Goal: Navigation & Orientation: Find specific page/section

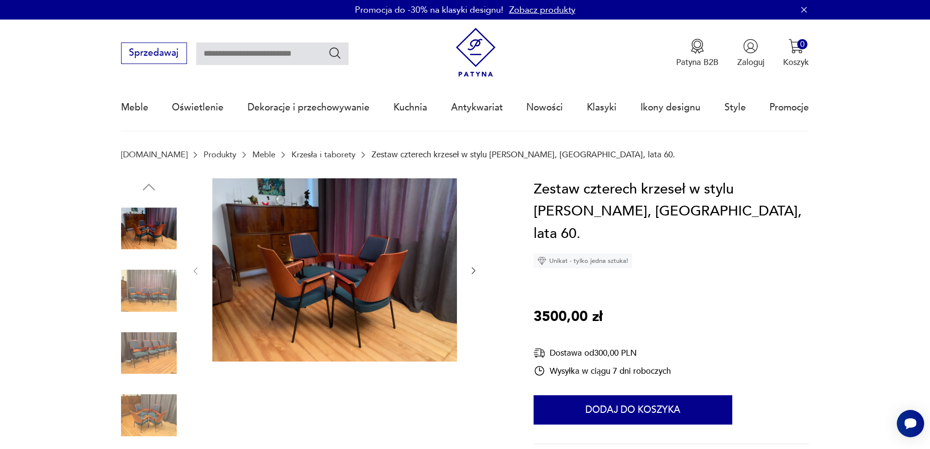
click at [473, 272] on icon "button" at bounding box center [474, 271] width 10 height 10
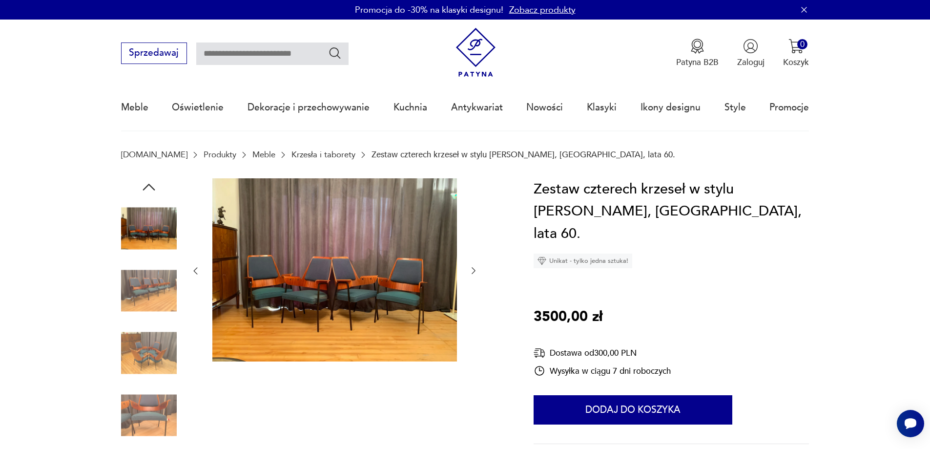
click at [473, 272] on icon "button" at bounding box center [474, 271] width 10 height 10
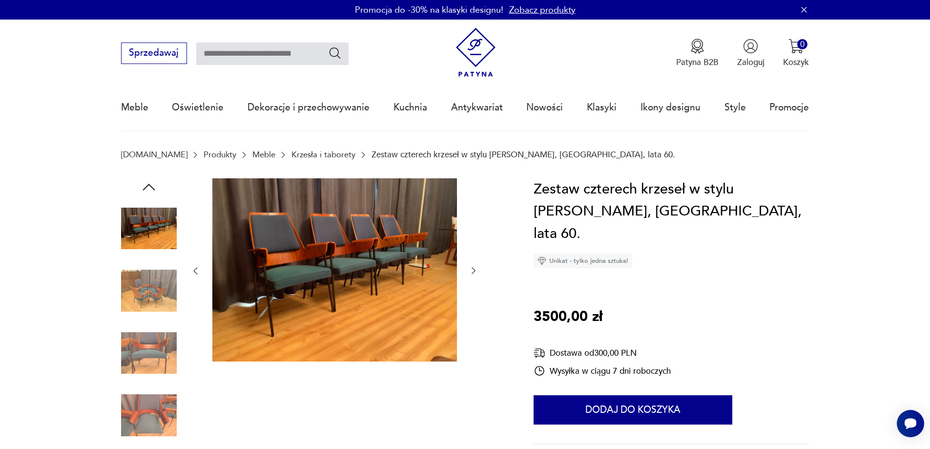
click at [473, 272] on icon "button" at bounding box center [474, 271] width 10 height 10
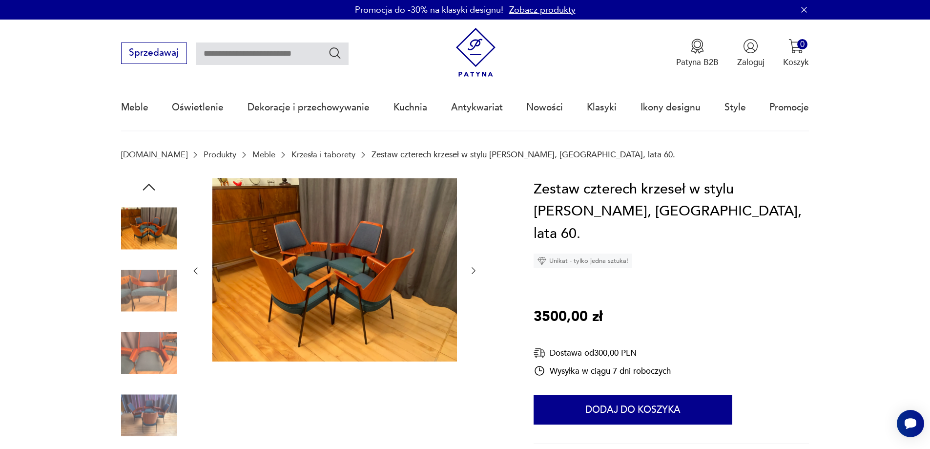
click at [473, 272] on icon "button" at bounding box center [474, 271] width 10 height 10
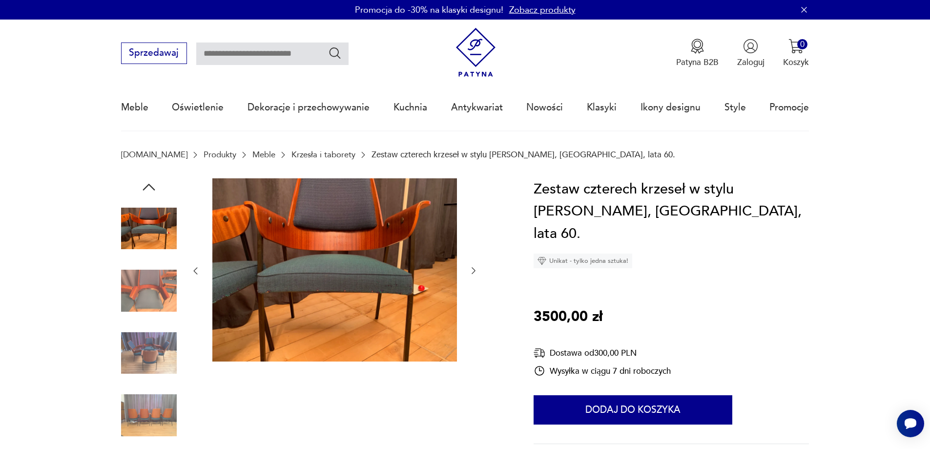
click at [473, 272] on icon "button" at bounding box center [474, 271] width 10 height 10
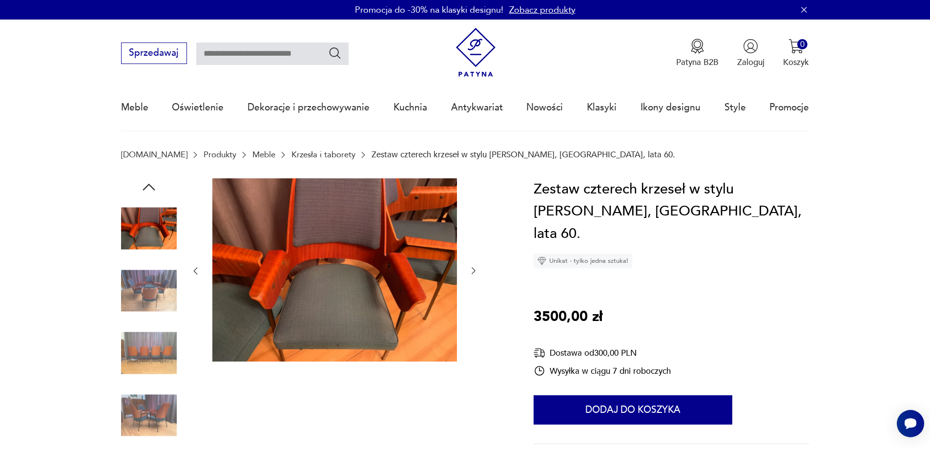
click at [311, 152] on link "Krzesła i taborety" at bounding box center [323, 154] width 64 height 9
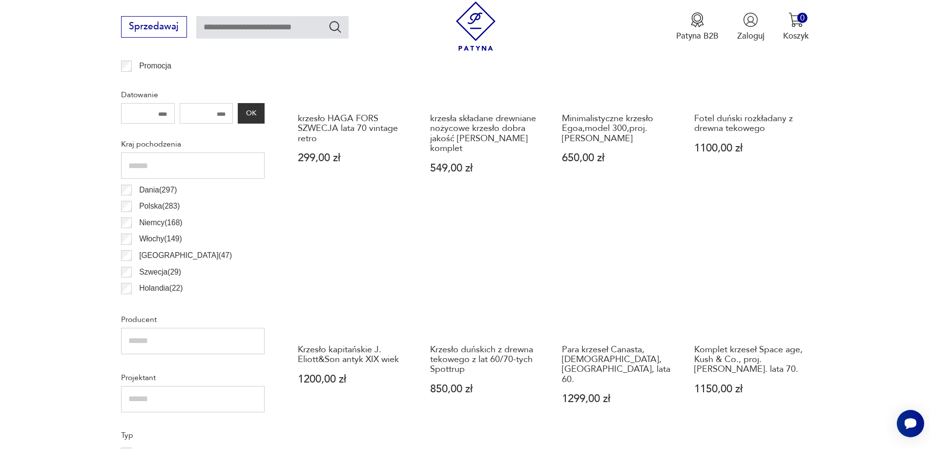
scroll to position [217, 0]
